Goal: Information Seeking & Learning: Compare options

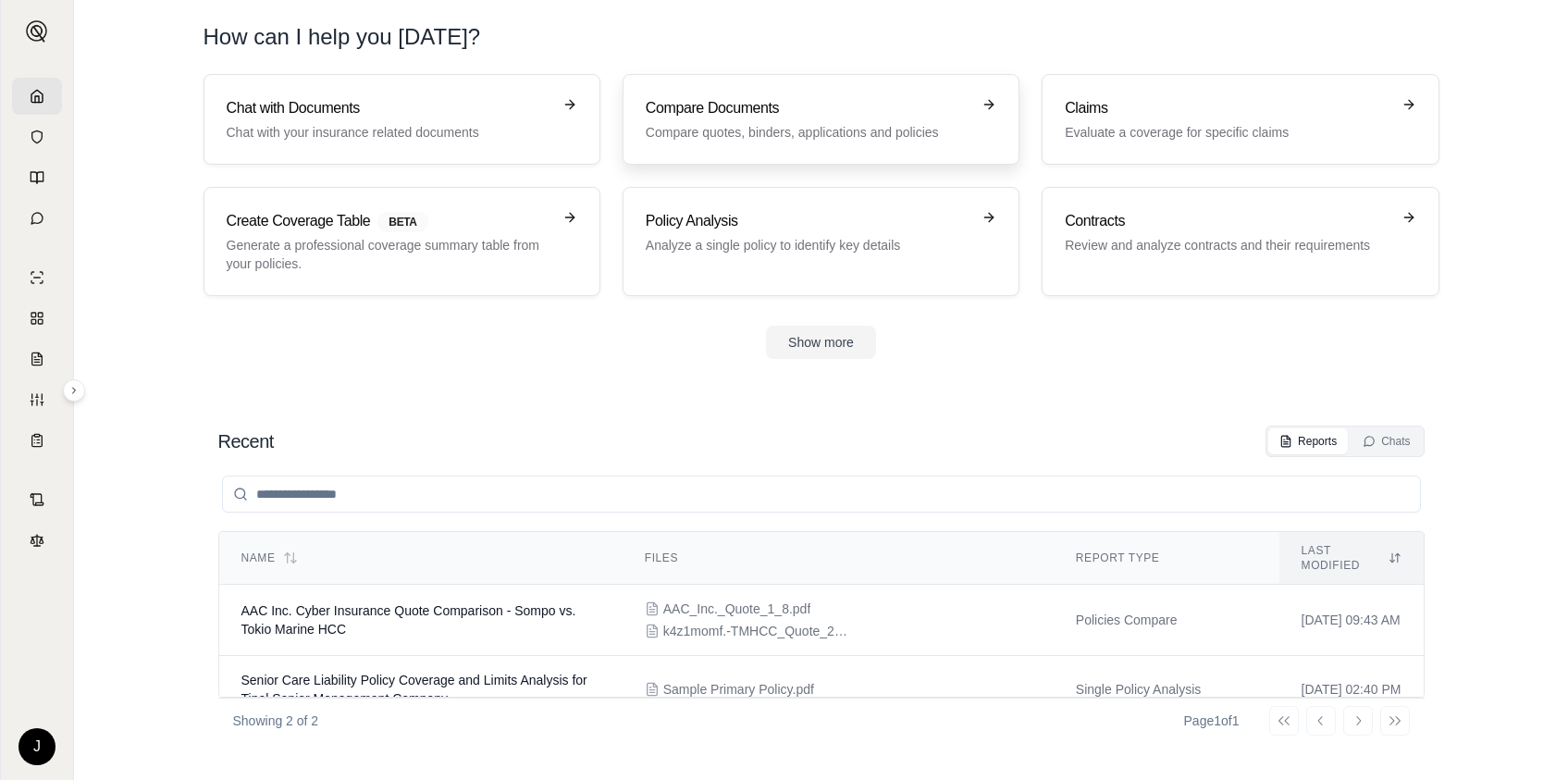
click at [945, 129] on p "Compare quotes, binders, applications and policies" at bounding box center [808, 132] width 325 height 19
click at [794, 116] on h3 "Compare Documents" at bounding box center [808, 108] width 325 height 22
click at [520, 609] on td "AAC Inc. Cyber Insurance Quote Comparison - Sompo vs. Tokio Marine HCC" at bounding box center [421, 620] width 403 height 71
